Goal: Task Accomplishment & Management: Use online tool/utility

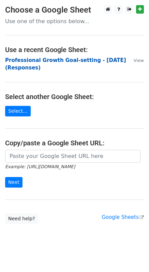
click at [27, 61] on strong "Professional Growth Goal-setting - [DATE] (Responses)" at bounding box center [65, 64] width 121 height 14
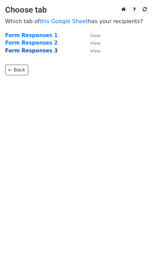
click at [26, 51] on strong "Form Responses 3" at bounding box center [31, 51] width 52 height 6
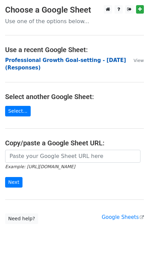
click at [25, 61] on strong "Professional Growth Goal-setting - June 2025 (Responses)" at bounding box center [65, 64] width 121 height 14
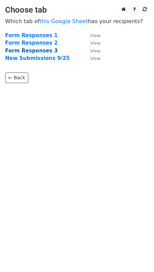
click at [36, 51] on strong "Form Responses 3" at bounding box center [31, 51] width 52 height 6
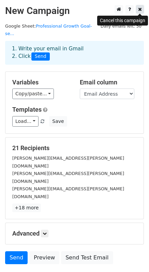
click at [140, 8] on icon at bounding box center [140, 9] width 4 height 5
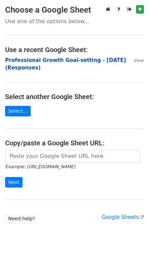
click at [17, 62] on strong "Professional Growth Goal-setting - [DATE] (Responses)" at bounding box center [65, 64] width 121 height 14
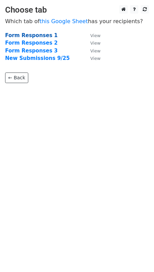
click at [25, 36] on strong "Form Responses 1" at bounding box center [31, 35] width 52 height 6
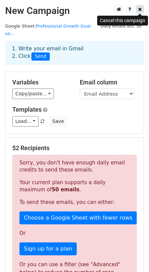
click at [140, 9] on icon at bounding box center [140, 9] width 4 height 5
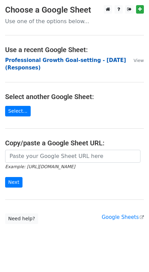
click at [41, 59] on strong "Professional Growth Goal-setting - June 2025 (Responses)" at bounding box center [65, 64] width 121 height 14
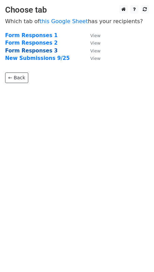
click at [38, 51] on strong "Form Responses 3" at bounding box center [31, 51] width 52 height 6
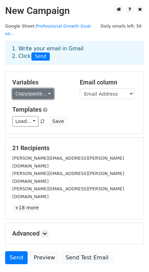
click at [42, 89] on link "Copy/paste..." at bounding box center [33, 94] width 42 height 11
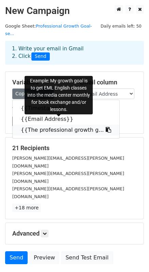
click at [42, 125] on link "{{The professional growth g..." at bounding box center [66, 130] width 107 height 11
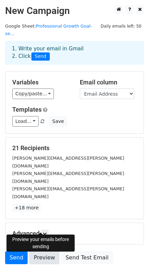
click at [40, 251] on link "Preview" at bounding box center [44, 257] width 30 height 13
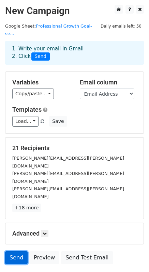
click at [15, 251] on link "Send" at bounding box center [16, 257] width 22 height 13
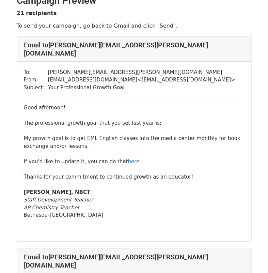
scroll to position [1, 0]
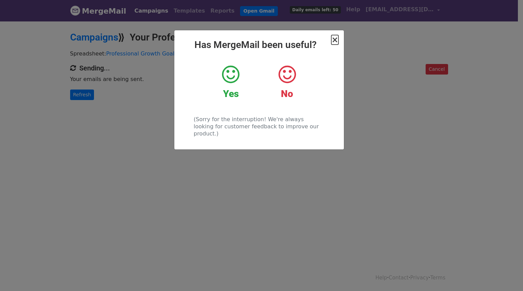
click at [334, 41] on span "×" at bounding box center [335, 40] width 7 height 10
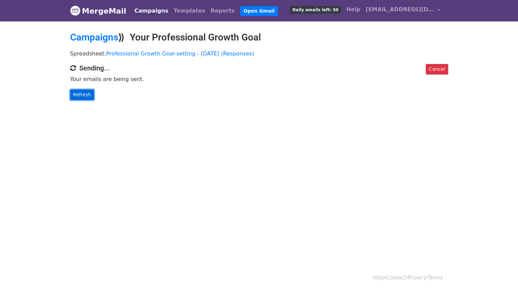
click at [80, 95] on link "Refresh" at bounding box center [82, 95] width 24 height 11
click at [76, 95] on link "Refresh" at bounding box center [82, 95] width 24 height 11
